Goal: Task Accomplishment & Management: Use online tool/utility

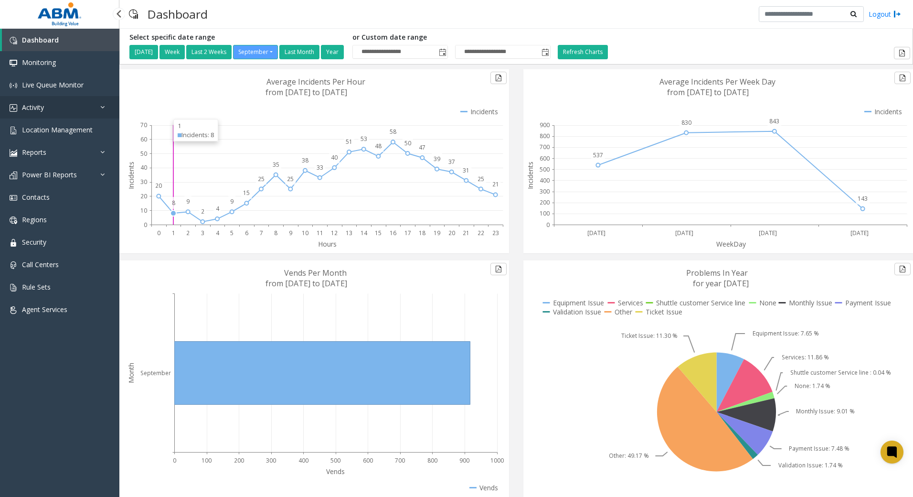
click at [36, 105] on span "Activity" at bounding box center [33, 107] width 22 height 9
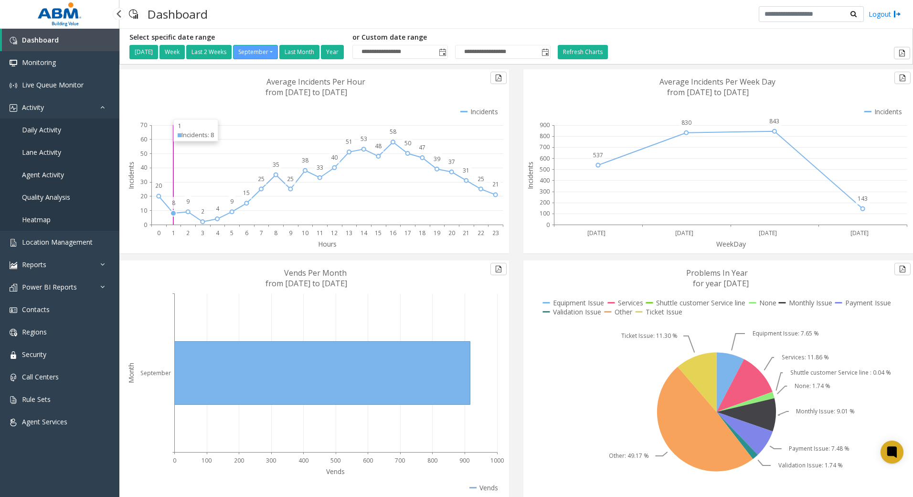
click at [42, 129] on span "Daily Activity" at bounding box center [41, 129] width 39 height 9
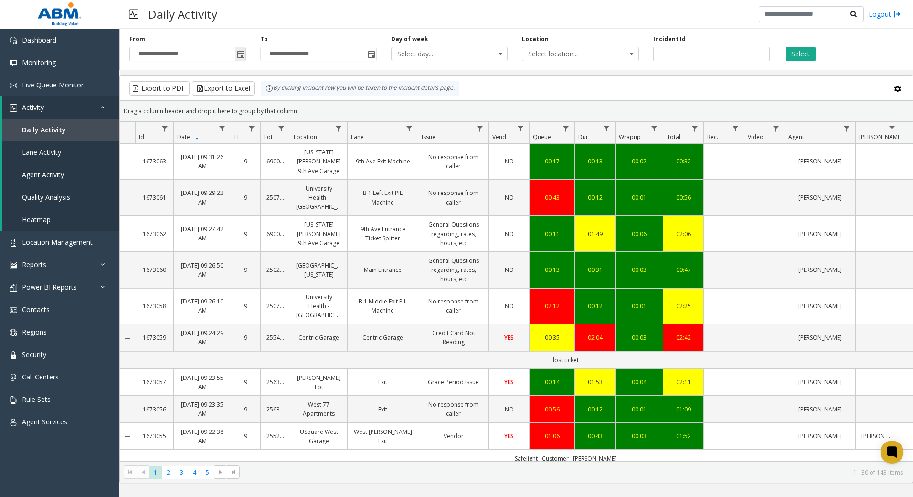
click at [242, 54] on span "Toggle popup" at bounding box center [241, 55] width 8 height 8
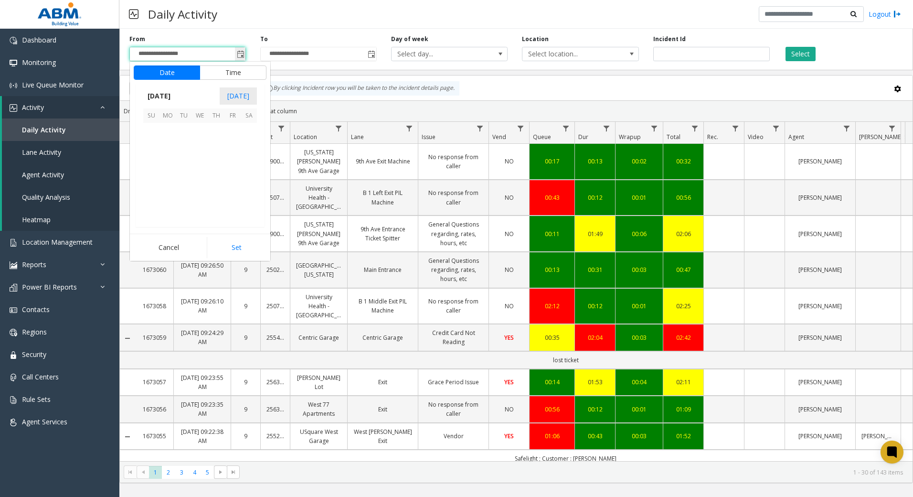
scroll to position [171455, 0]
click at [175, 94] on span "[DATE]" at bounding box center [159, 96] width 32 height 14
click at [221, 141] on span "Aug" at bounding box center [223, 139] width 23 height 23
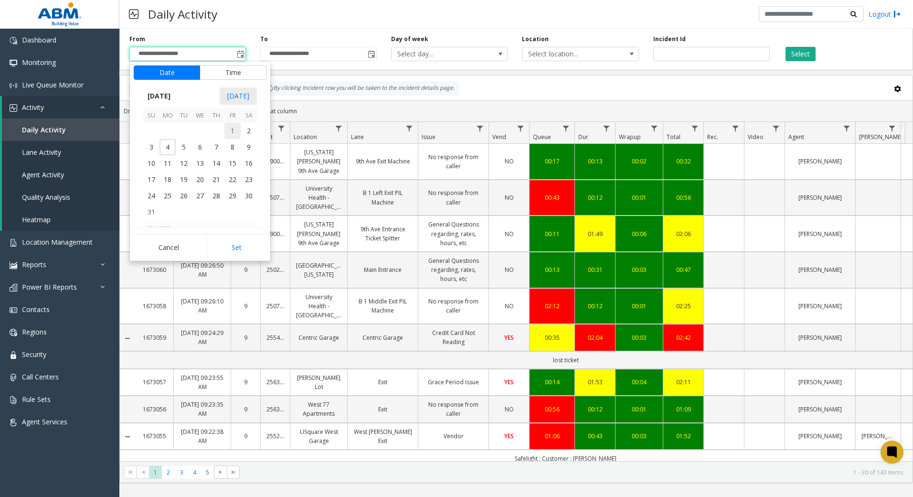
click at [232, 129] on span "1" at bounding box center [233, 131] width 16 height 16
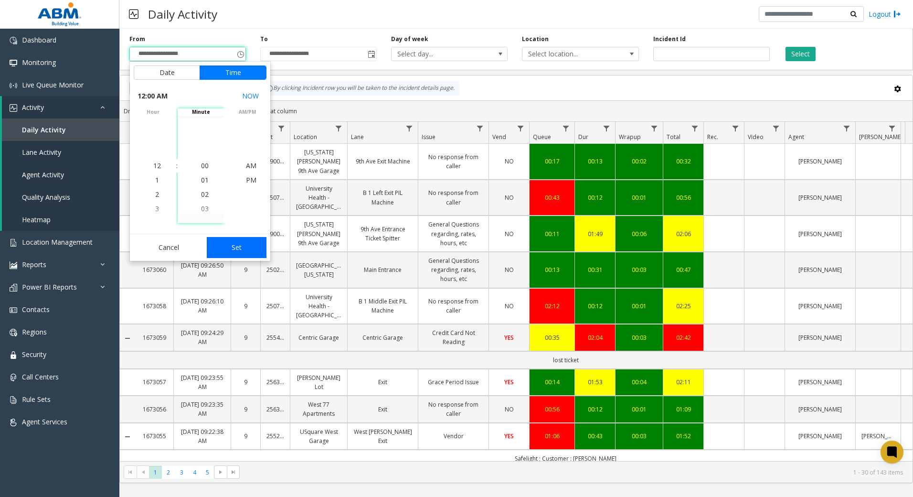
click at [240, 248] on button "Set" at bounding box center [237, 247] width 60 height 21
type input "**********"
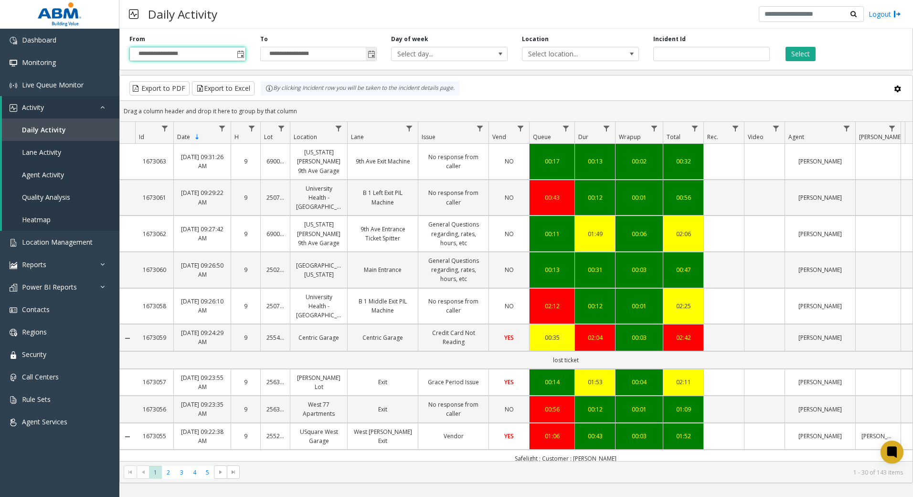
click at [368, 52] on span "Toggle popup" at bounding box center [372, 55] width 8 height 8
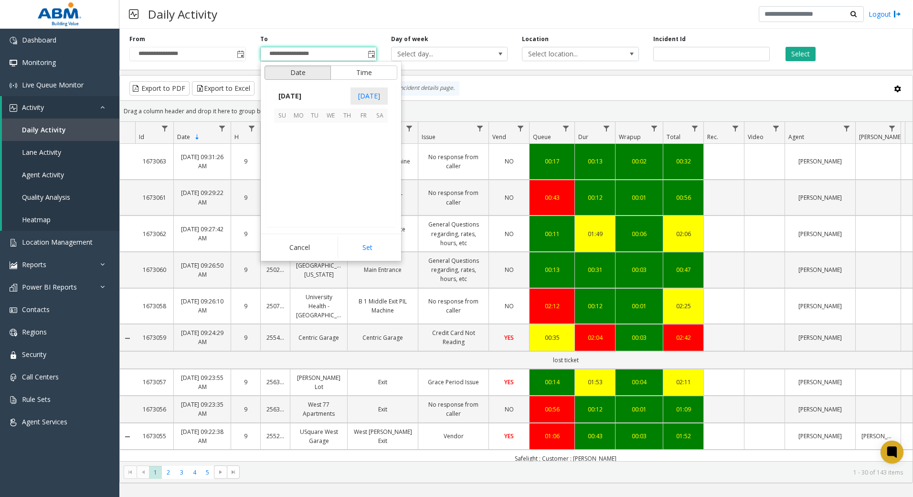
scroll to position [14, 0]
click at [293, 97] on span "[DATE]" at bounding box center [290, 96] width 32 height 14
click at [359, 139] on span "Aug" at bounding box center [354, 139] width 23 height 23
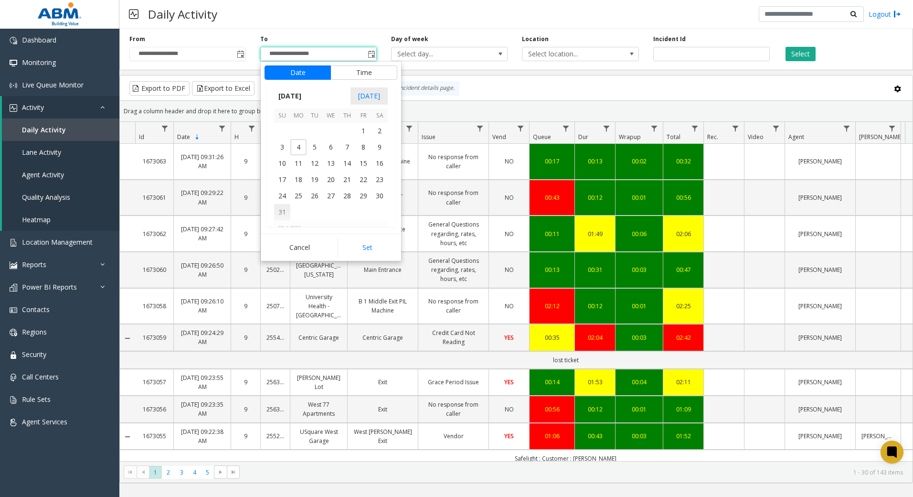
click at [286, 214] on span "31" at bounding box center [282, 212] width 16 height 16
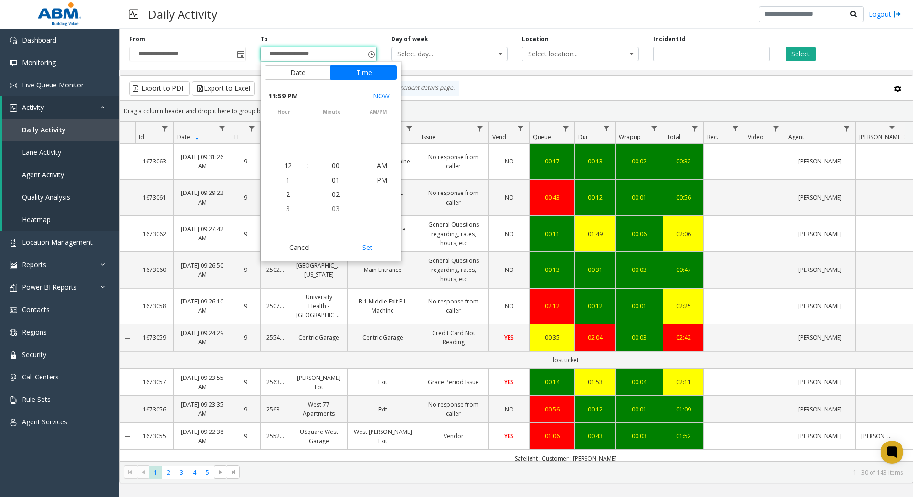
scroll to position [14, 0]
click at [371, 247] on button "Set" at bounding box center [368, 247] width 60 height 21
type input "**********"
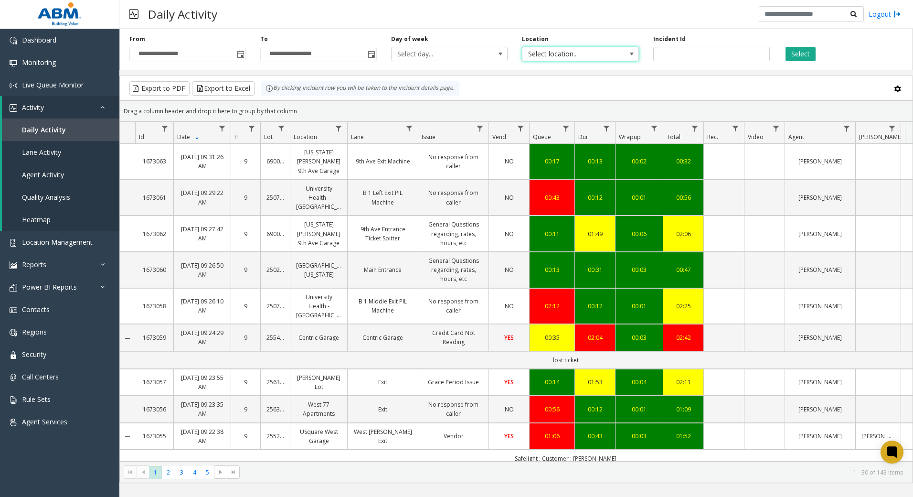
click at [608, 54] on span "Select location..." at bounding box center [569, 53] width 93 height 13
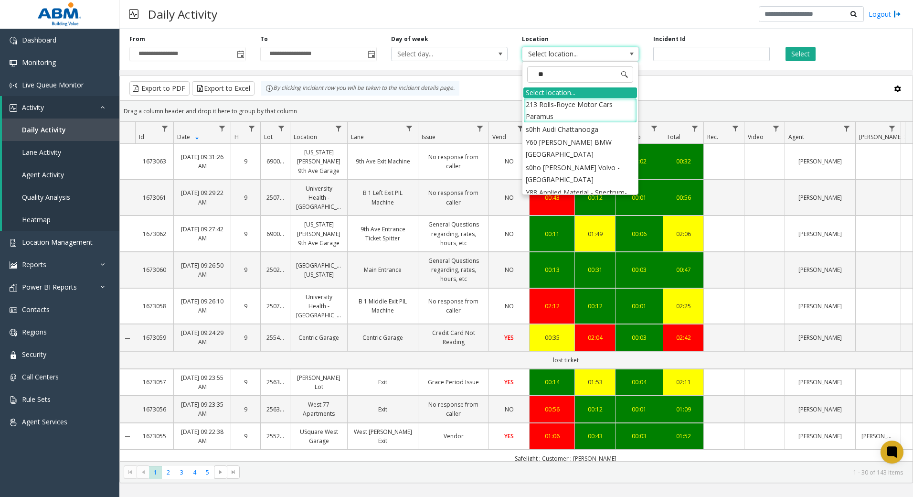
type input "***"
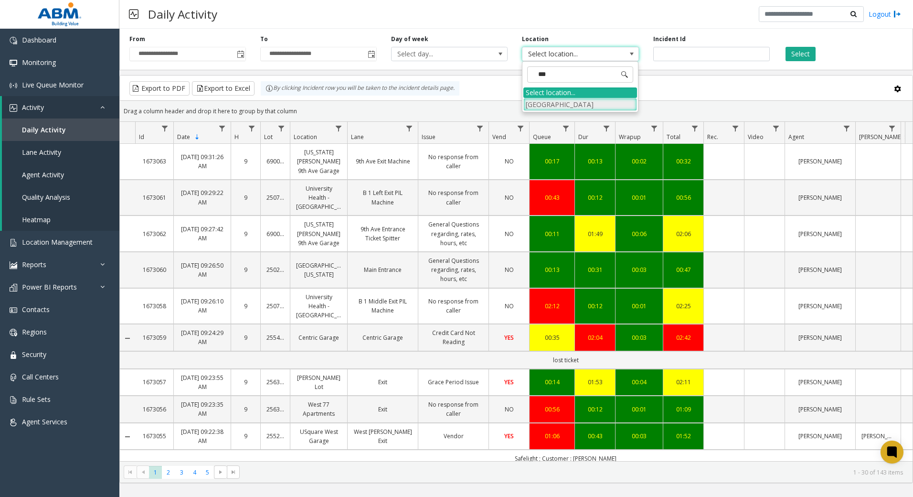
click at [588, 106] on li "[GEOGRAPHIC_DATA]" at bounding box center [581, 104] width 114 height 13
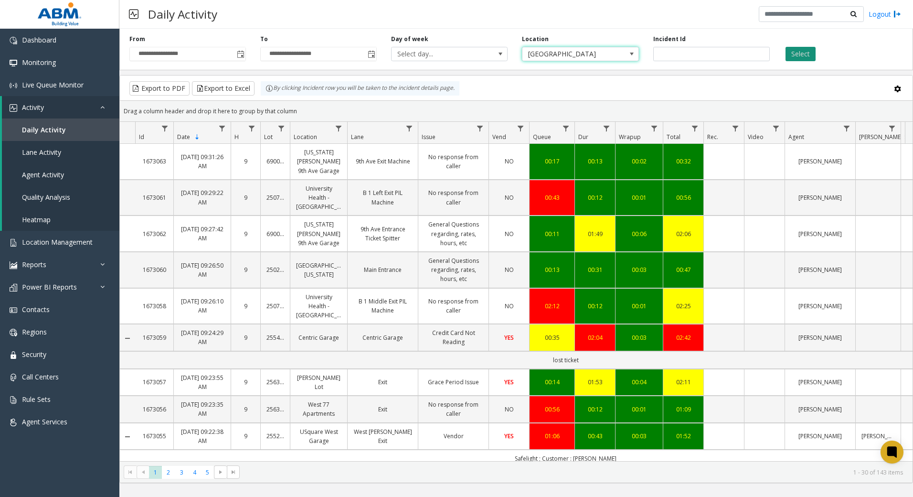
click at [808, 58] on button "Select" at bounding box center [801, 54] width 30 height 14
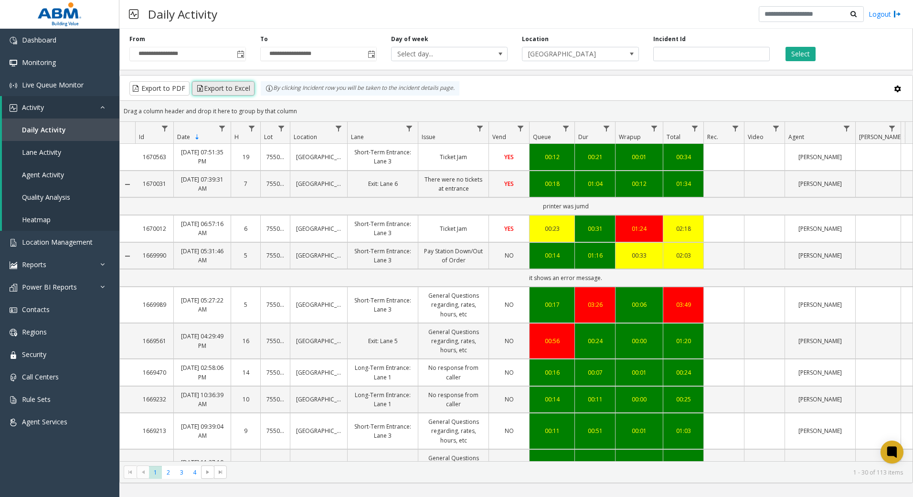
click at [236, 91] on button "Export to Excel" at bounding box center [223, 88] width 63 height 14
